Goal: Task Accomplishment & Management: Use online tool/utility

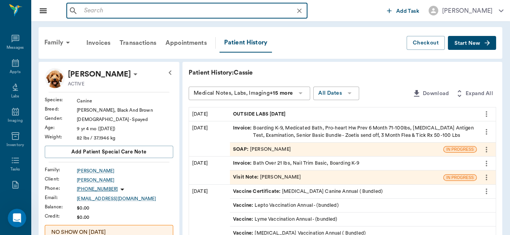
click at [95, 14] on input "text" at bounding box center [193, 10] width 224 height 11
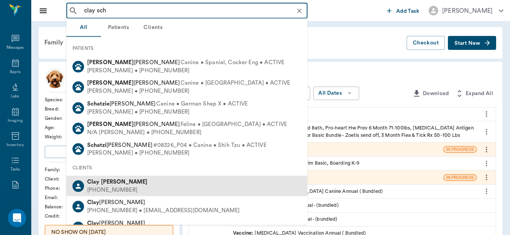
click at [110, 186] on div "[PHONE_NUMBER]" at bounding box center [117, 190] width 61 height 8
type input "clay sch"
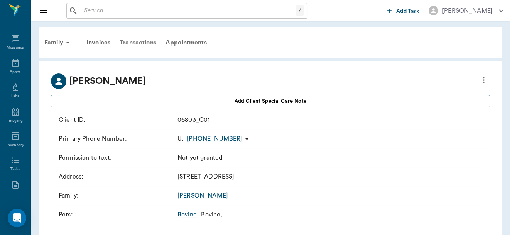
click at [143, 41] on div "Transactions" at bounding box center [138, 42] width 46 height 19
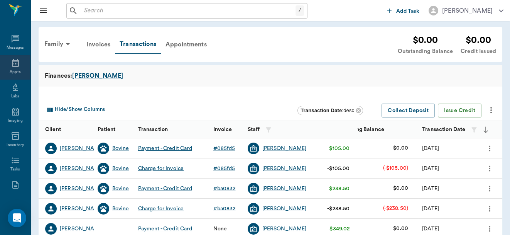
click at [14, 65] on icon at bounding box center [15, 62] width 9 height 9
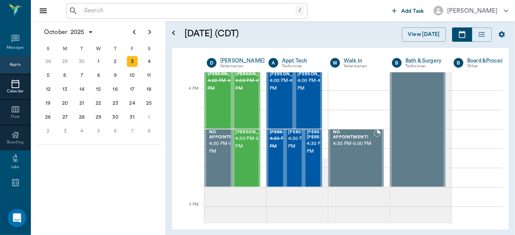
scroll to position [899, 0]
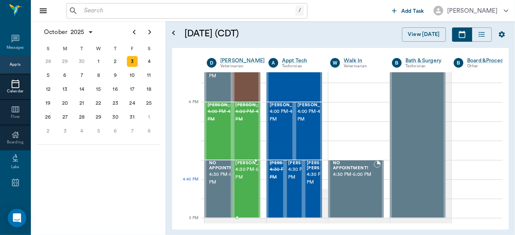
click at [242, 181] on span "4:30 PM - 5:00 PM" at bounding box center [255, 173] width 39 height 15
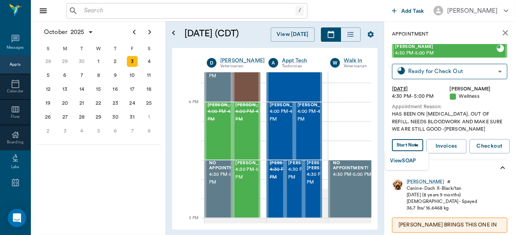
click at [410, 144] on body "/ ​ Add Task Dr. Bert Ellsworth Nectar Messages Appts Calendar Flow Boarding La…" at bounding box center [257, 117] width 515 height 235
click at [404, 159] on button "View SOAP" at bounding box center [403, 160] width 26 height 9
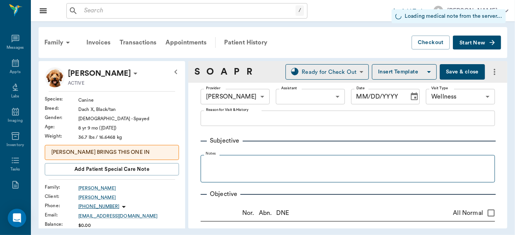
type input "63ec2f075fda476ae8351a4d"
type input "65d2be4f46e3a538d89b8c14"
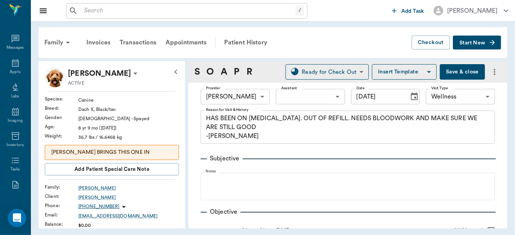
type input "10/03/2025"
type textarea "HAS BEEN ON CARPROFEN. OUT OF REFILL. NEEDS BLOODWORK AND MAKE SURE WE ARE STIL…"
type input "1.00"
type input "30.00"
type input "12"
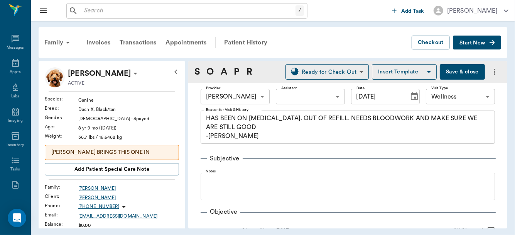
type input "30"
type textarea "Give 1 tablet daily by mouth."
type input "1.00"
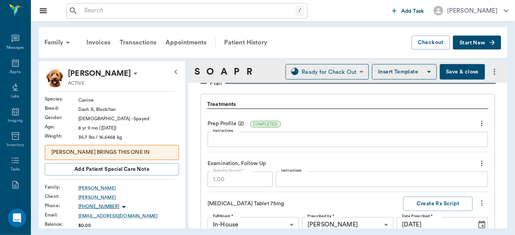
scroll to position [579, 0]
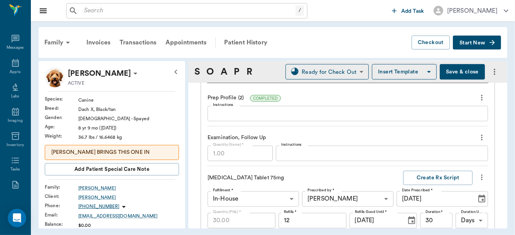
click at [274, 117] on div "x Instructions" at bounding box center [348, 113] width 280 height 15
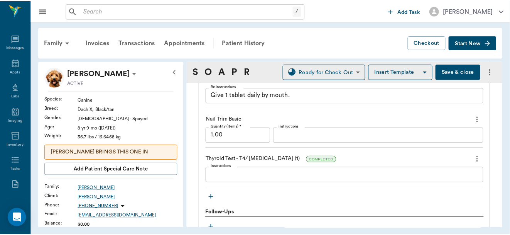
scroll to position [852, 0]
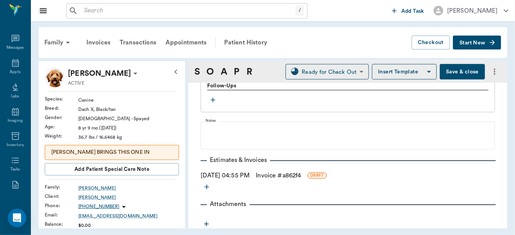
type textarea "ALP 640, ALT 229, TP 9.2, Glu 118"
click at [277, 175] on link "Invoice # a862f4" at bounding box center [278, 175] width 45 height 9
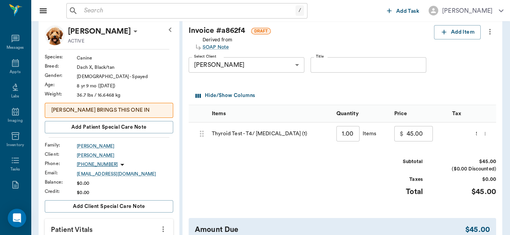
scroll to position [41, 0]
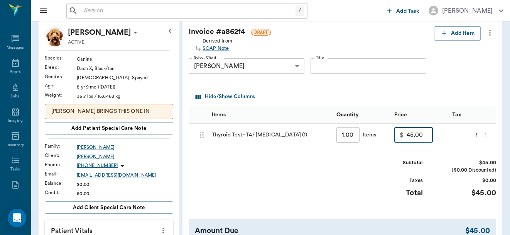
click at [421, 139] on input "45.00" at bounding box center [420, 134] width 26 height 15
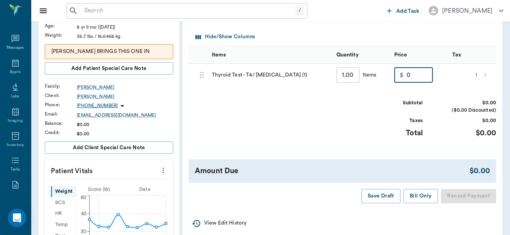
scroll to position [139, 0]
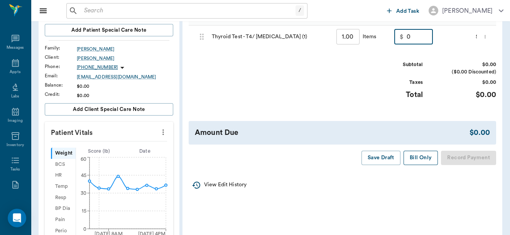
type input "0.00"
click at [413, 165] on button "Bill Only" at bounding box center [421, 157] width 35 height 14
click at [417, 163] on button "Bill Only" at bounding box center [421, 157] width 35 height 14
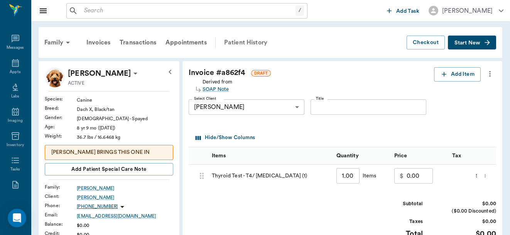
click at [252, 41] on div "Patient History" at bounding box center [246, 42] width 52 height 19
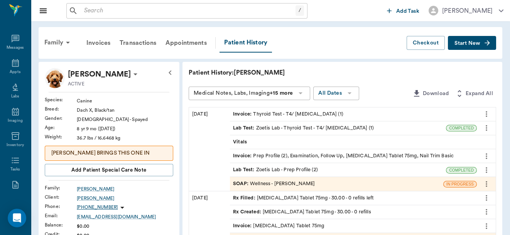
click at [289, 155] on div "Invoice : Prep Profile (2), Examination, Follow Up, Carprofen Tablet 75mg, Nail…" at bounding box center [343, 155] width 221 height 7
click at [292, 183] on div "SOAP : Wellness - Dr. Bert Ellsworth" at bounding box center [274, 183] width 82 height 7
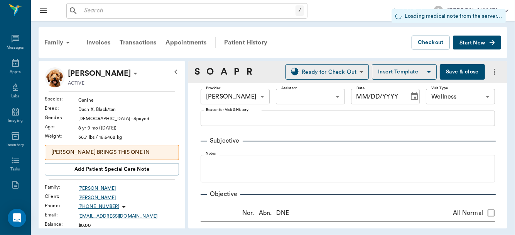
type input "63ec2f075fda476ae8351a4d"
type input "65d2be4f46e3a538d89b8c14"
type input "10/03/2025"
type textarea "HAS BEEN ON CARPROFEN. OUT OF REFILL. NEEDS BLOODWORK AND MAKE SURE WE ARE STIL…"
type textarea "ALP 640, ALT 229, TP 9.2, Glu 118"
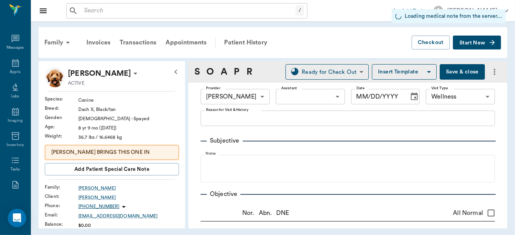
type input "1.00"
type input "30.00"
type input "12"
type input "30"
type textarea "Give 1 tablet daily by mouth."
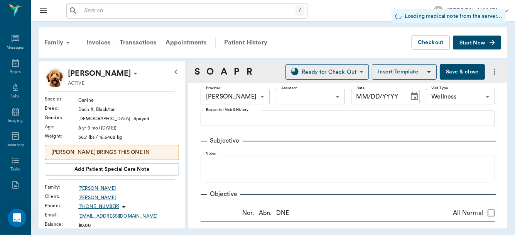
type input "1.00"
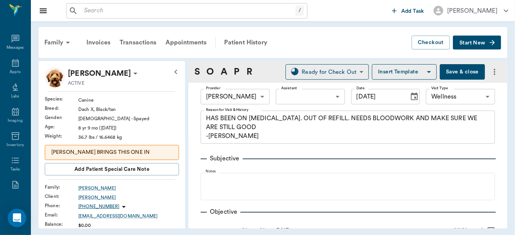
scroll to position [75, 0]
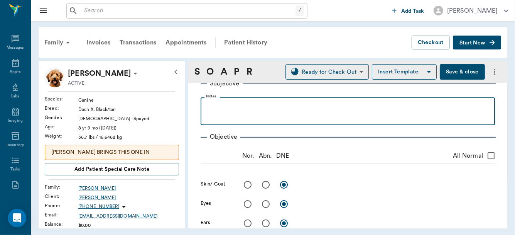
click at [211, 107] on p at bounding box center [347, 105] width 287 height 9
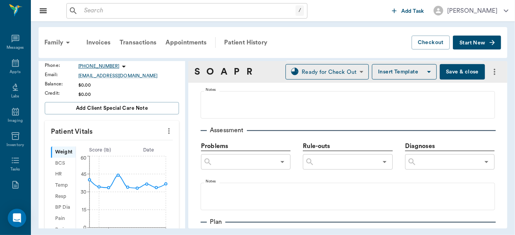
scroll to position [448, 0]
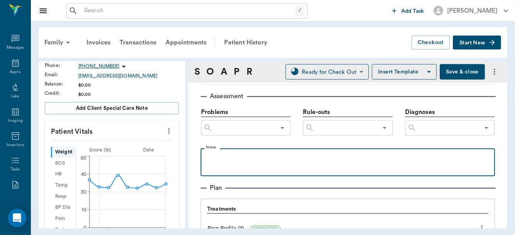
click at [213, 155] on p at bounding box center [347, 156] width 287 height 9
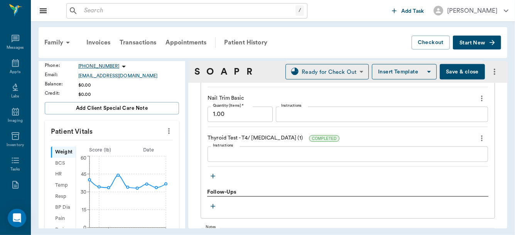
scroll to position [746, 0]
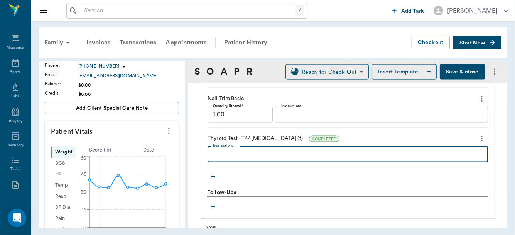
click at [252, 159] on textarea "Instructions" at bounding box center [348, 154] width 270 height 9
type textarea "T4 1.4 low normal"
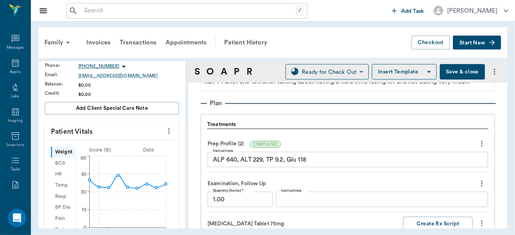
scroll to position [607, 0]
